Goal: Navigation & Orientation: Find specific page/section

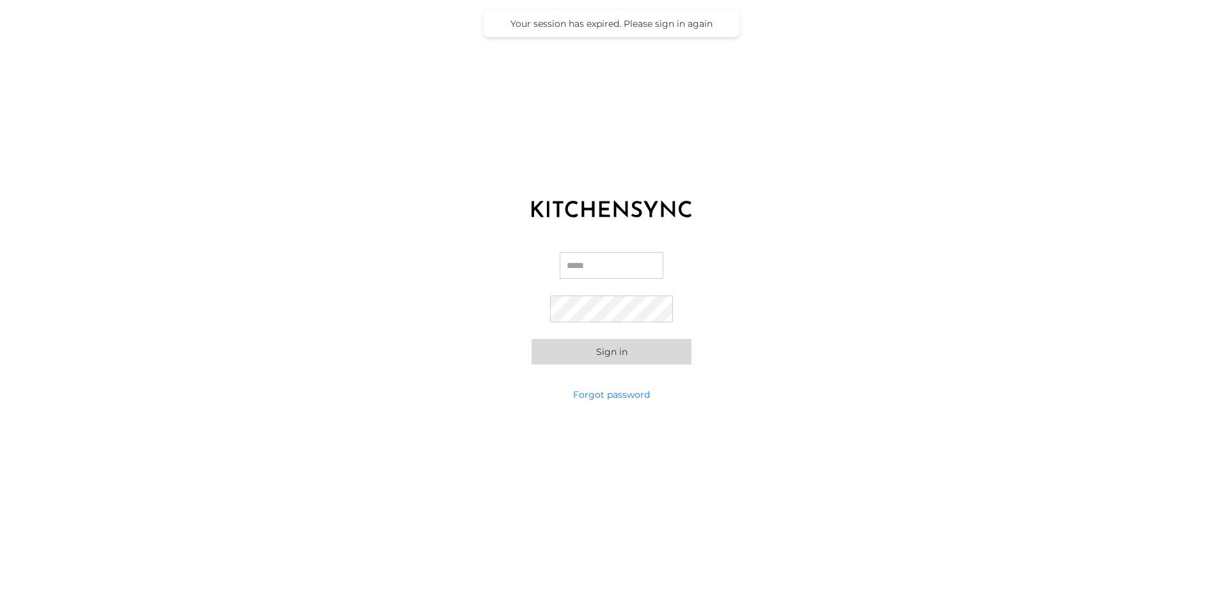
click at [601, 265] on input "Email" at bounding box center [611, 265] width 104 height 27
type input "**********"
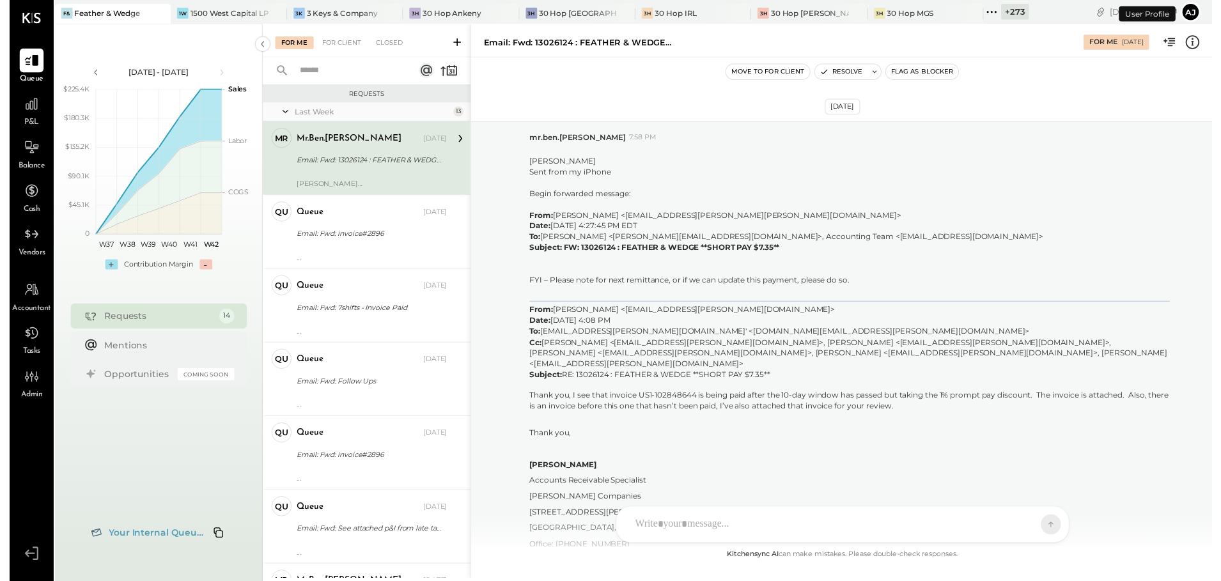
scroll to position [1767, 0]
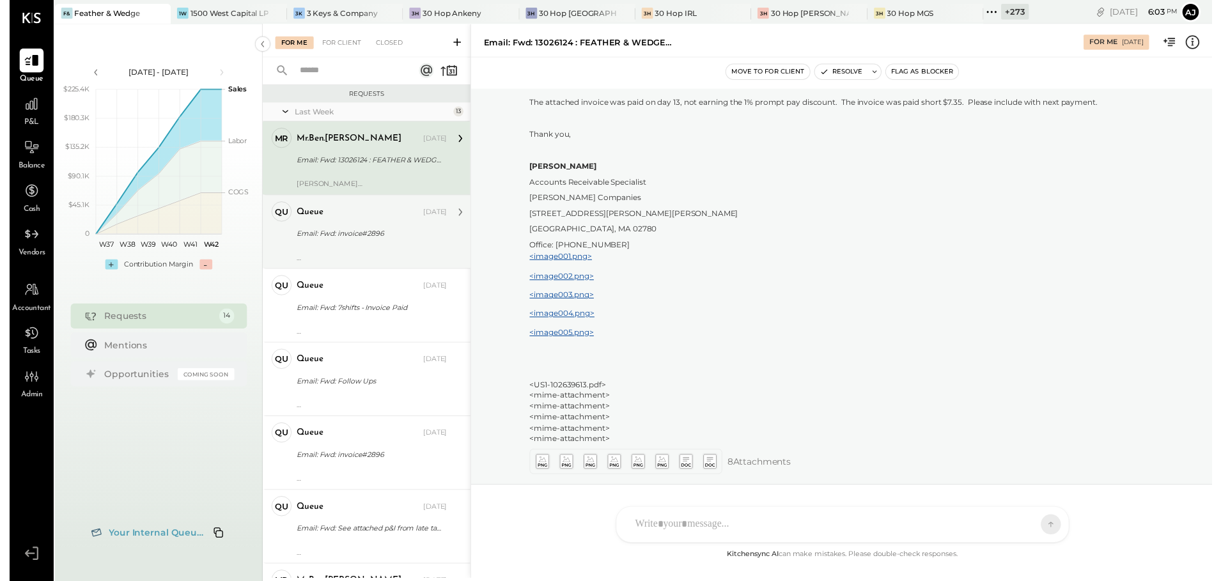
click at [348, 244] on div "Email: Fwd: invoice#2896" at bounding box center [366, 237] width 149 height 15
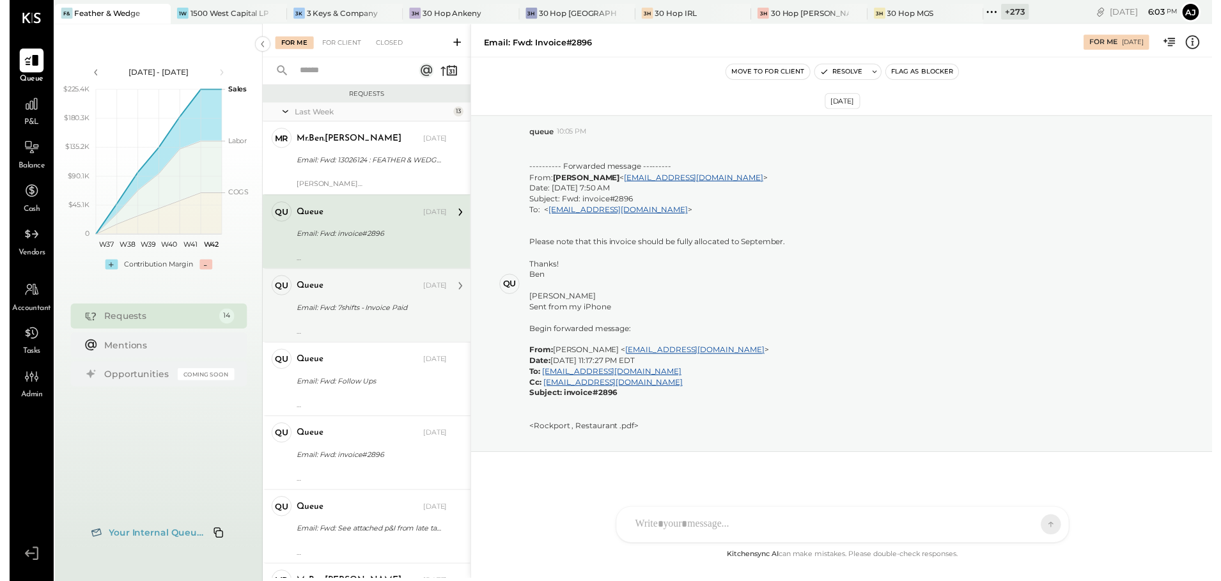
click at [354, 314] on div "Email: Fwd: 7shifts - Invoice Paid" at bounding box center [366, 312] width 149 height 13
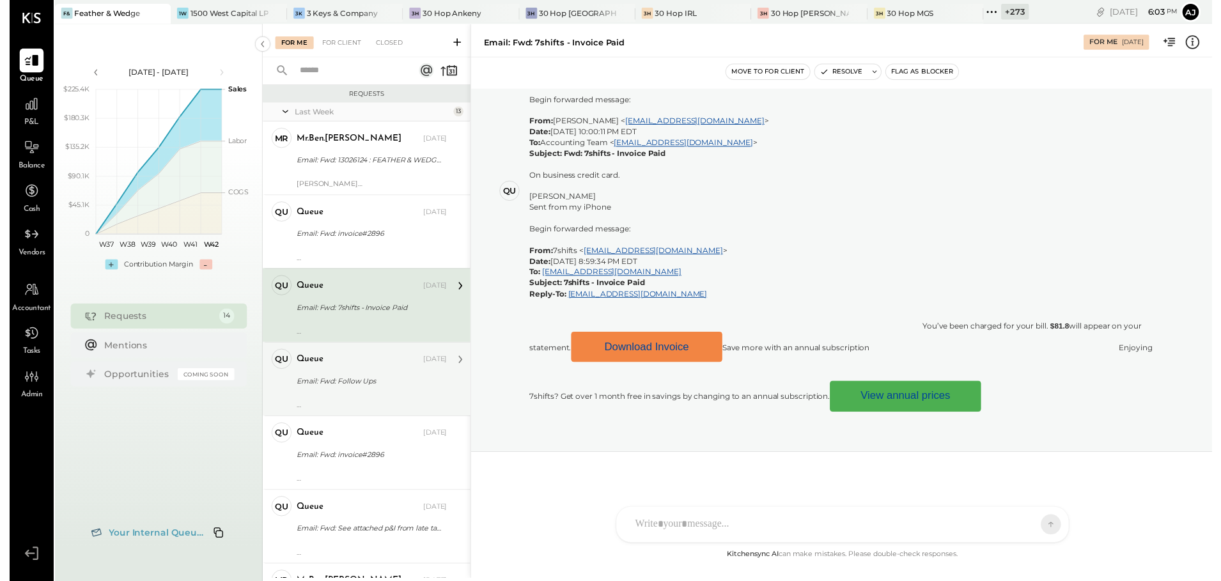
click at [370, 386] on div "Email: Fwd: Follow Ups" at bounding box center [366, 386] width 149 height 13
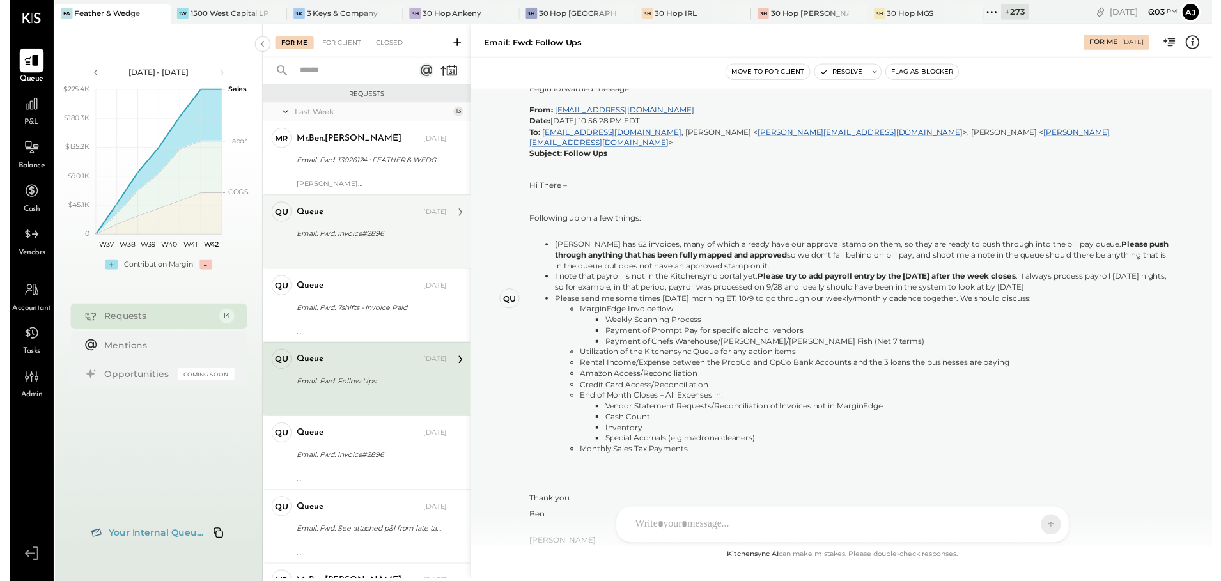
scroll to position [423, 0]
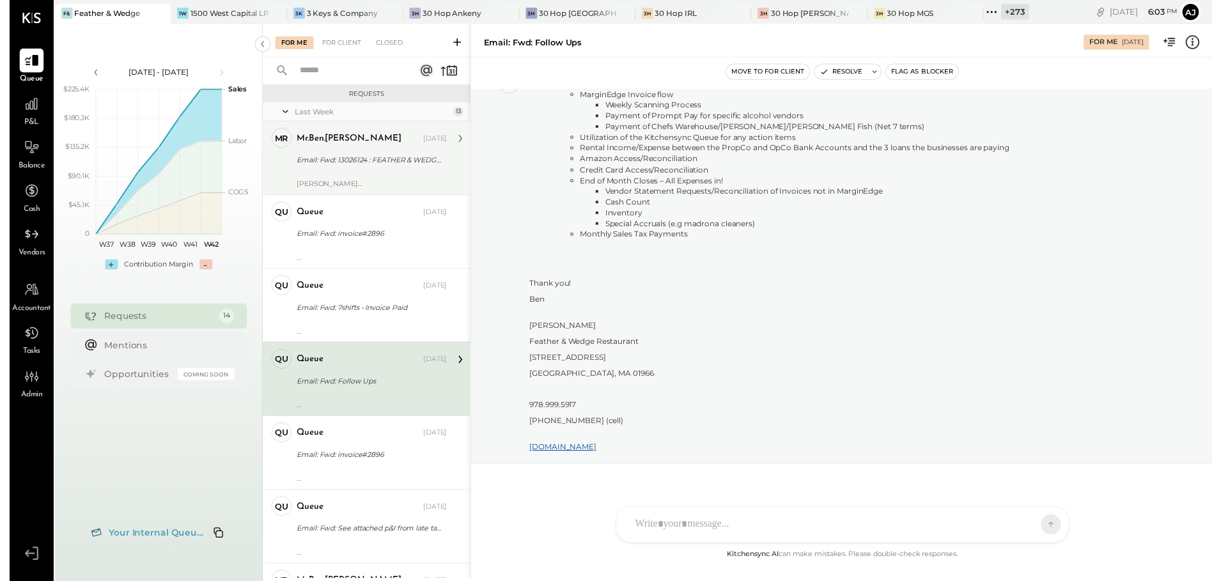
click at [363, 166] on div "Email: Fwd: 13026124 : FEATHER & WEDGE **SHORT PAY $7.35**" at bounding box center [366, 162] width 149 height 13
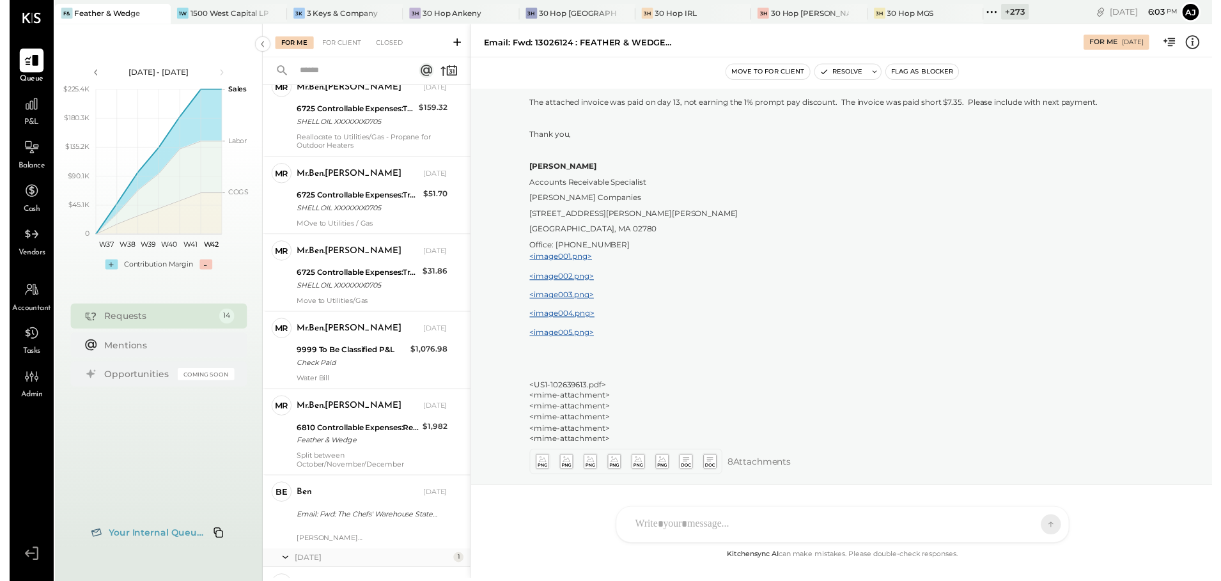
scroll to position [675, 0]
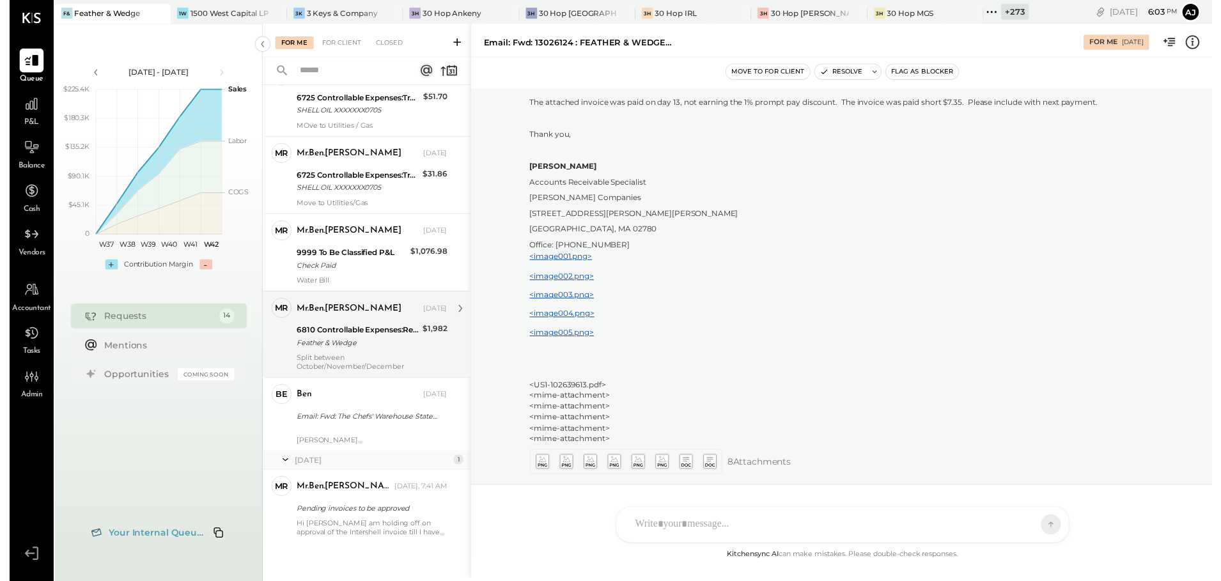
click at [359, 333] on div "6810 Controllable Expenses:Repairs & Maintenance:Repair & Maintenance, Equipment" at bounding box center [354, 335] width 124 height 13
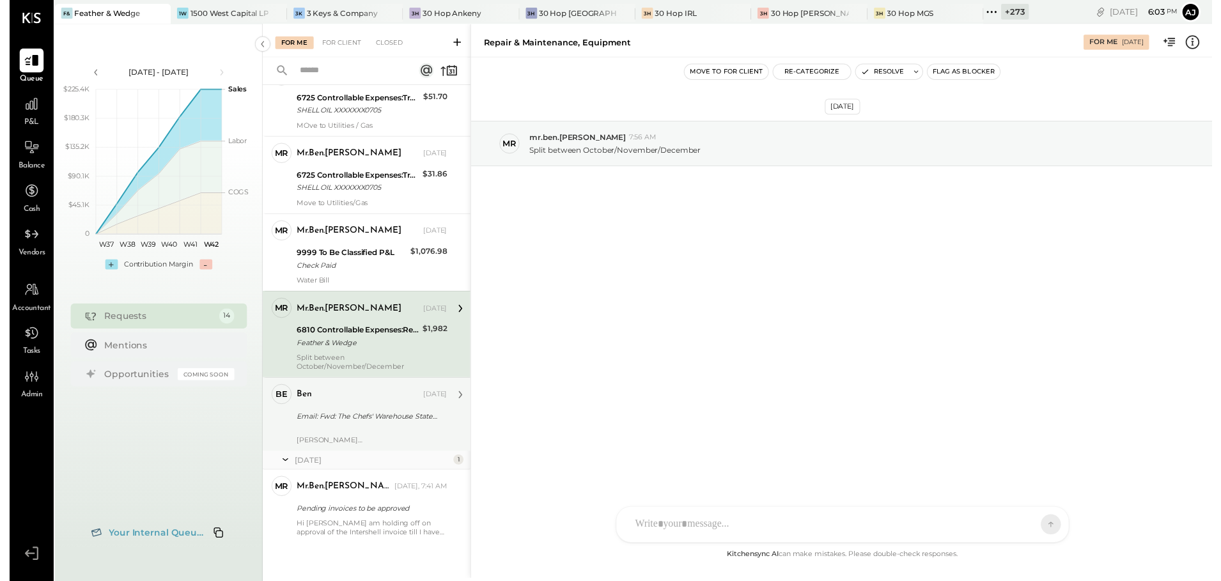
click at [364, 411] on div "ben [DATE]" at bounding box center [368, 401] width 153 height 22
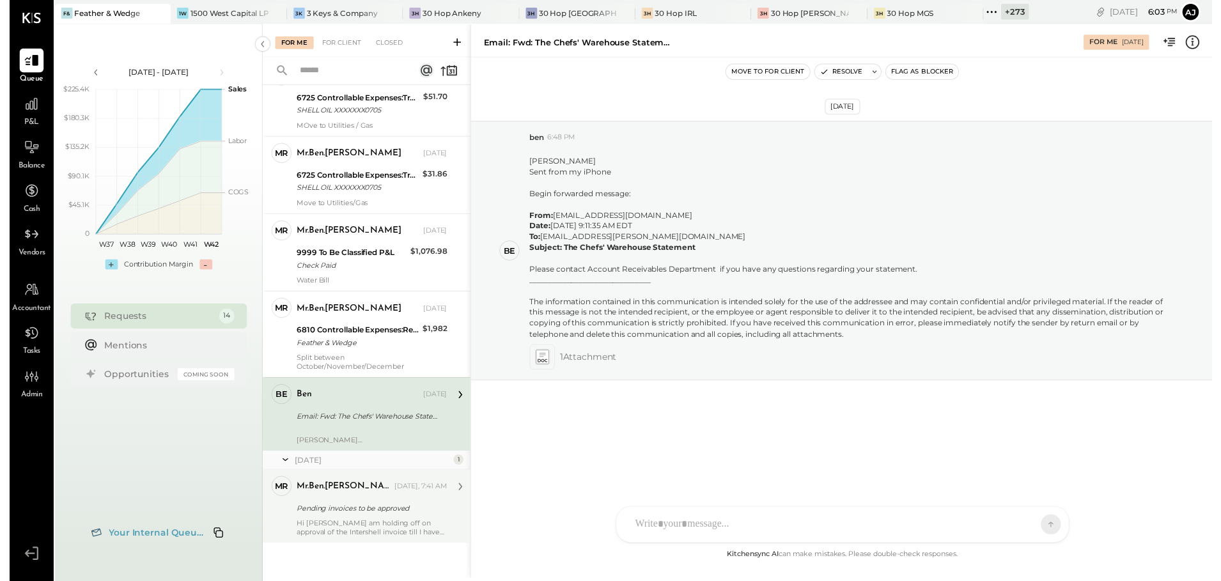
click at [372, 502] on div "mr.ben.[PERSON_NAME] [DATE], 7:41 AM" at bounding box center [368, 494] width 153 height 18
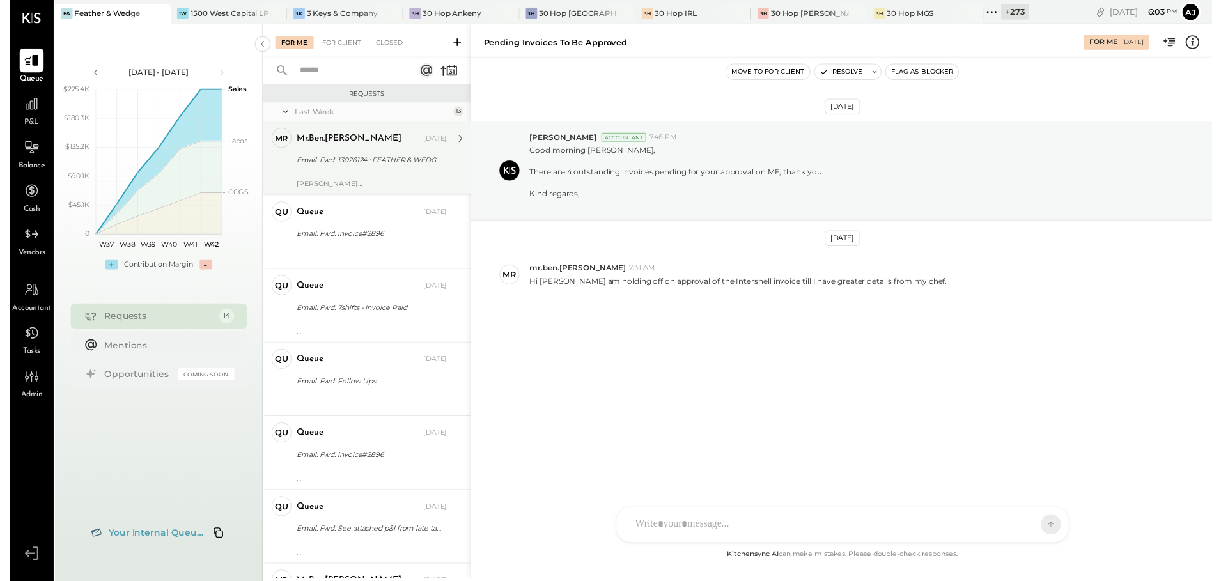
click at [335, 150] on div "mr.ben.[PERSON_NAME] [DATE]" at bounding box center [368, 141] width 153 height 22
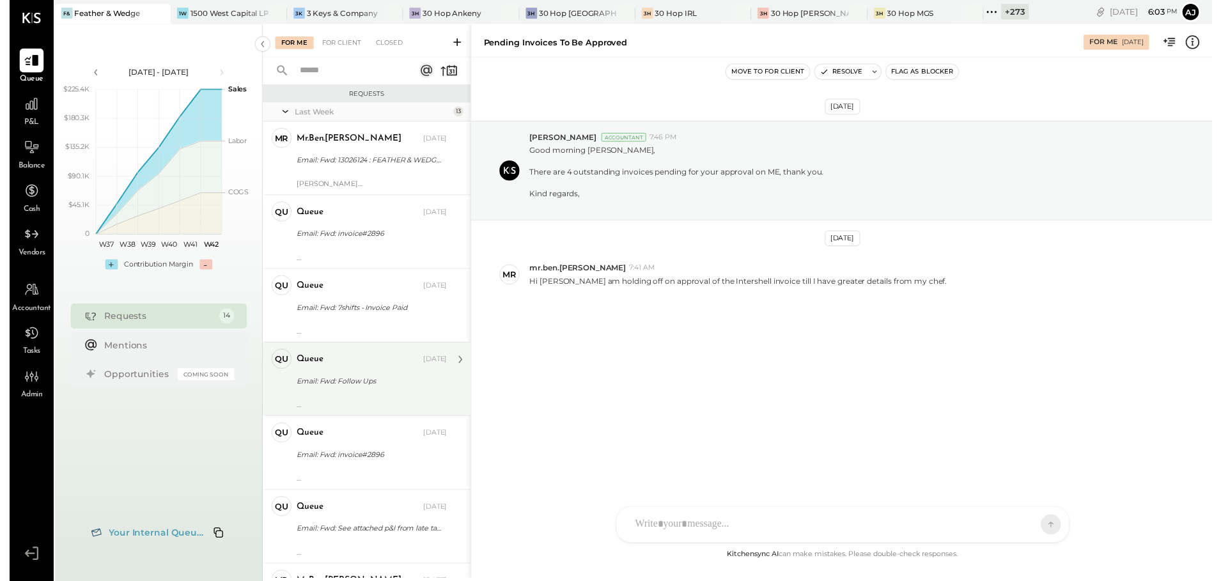
scroll to position [1767, 0]
